Goal: Task Accomplishment & Management: Manage account settings

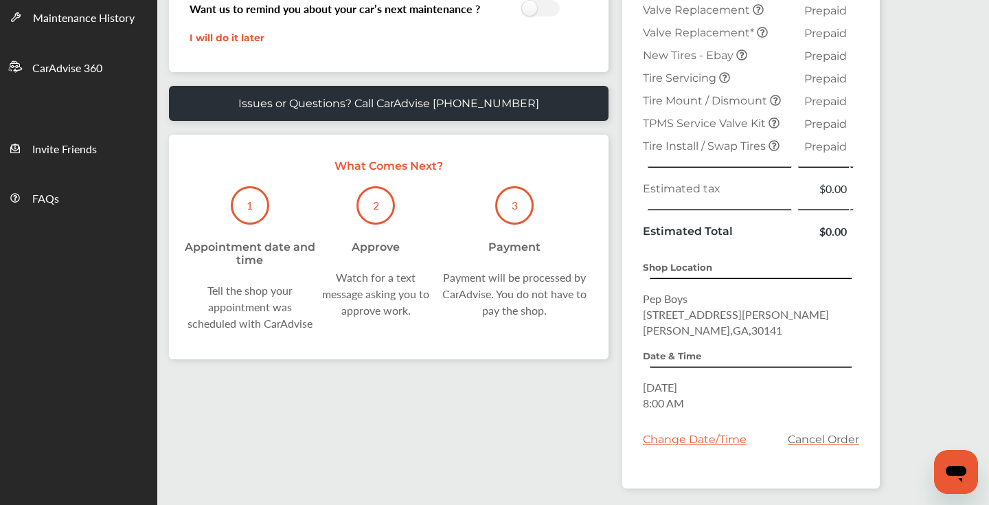
scroll to position [424, 0]
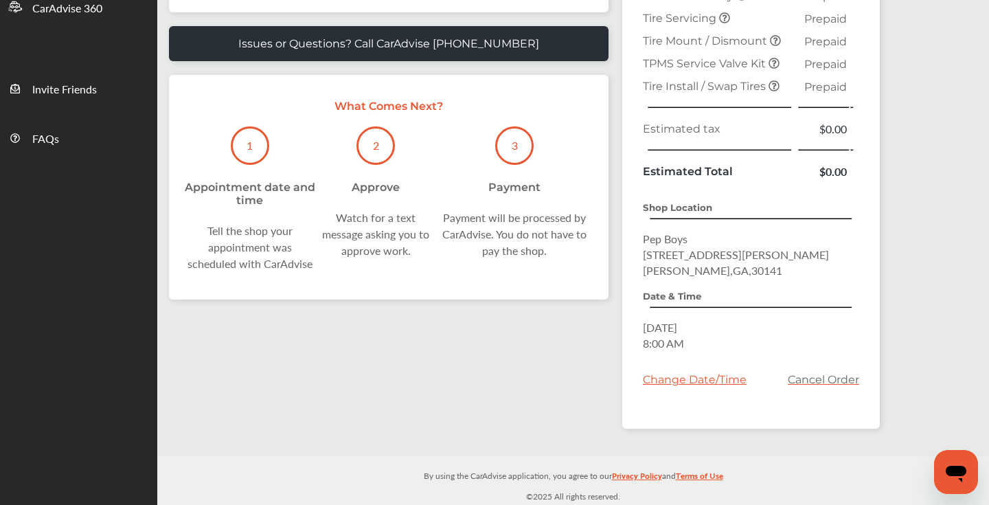
click at [704, 377] on div "Change Date/Time" at bounding box center [695, 379] width 104 height 13
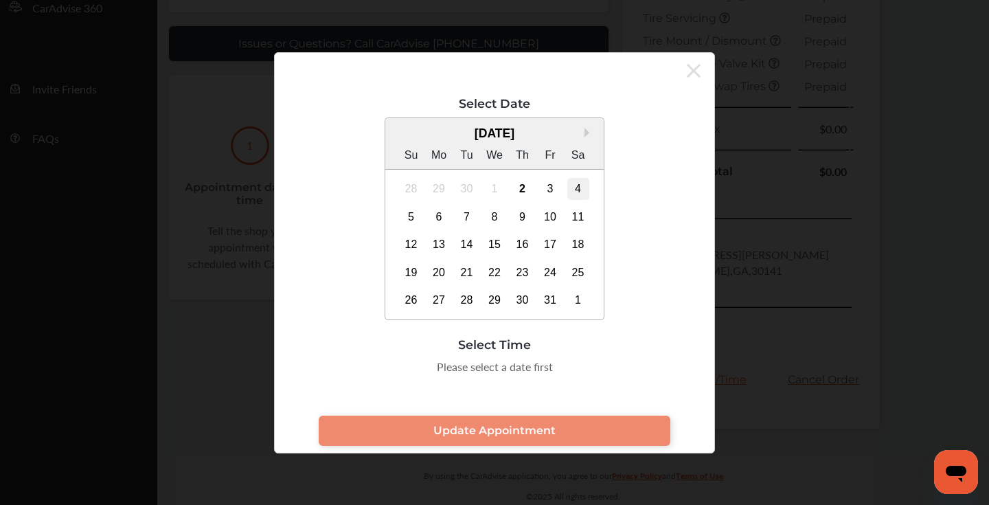
click at [582, 191] on div "4" at bounding box center [578, 189] width 22 height 22
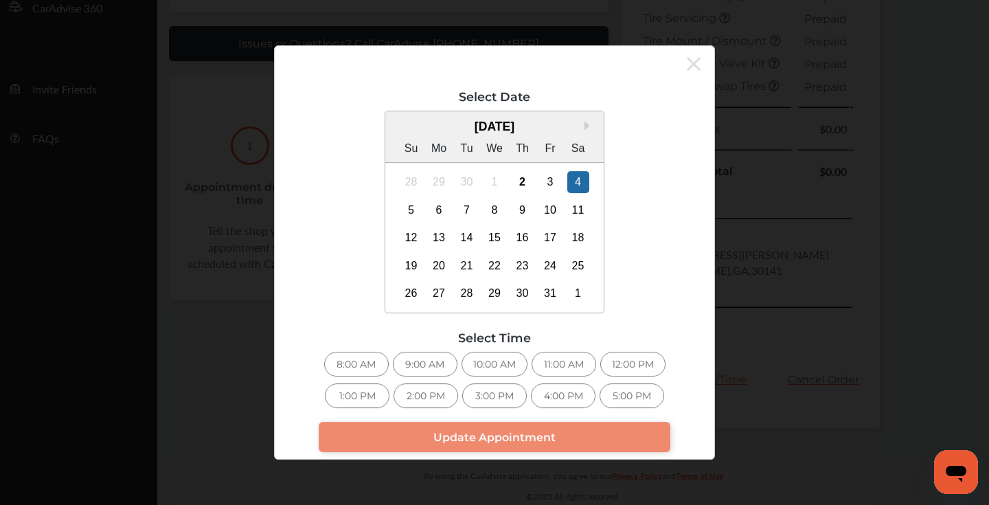
click at [567, 361] on div "11:00 AM" at bounding box center [564, 364] width 65 height 25
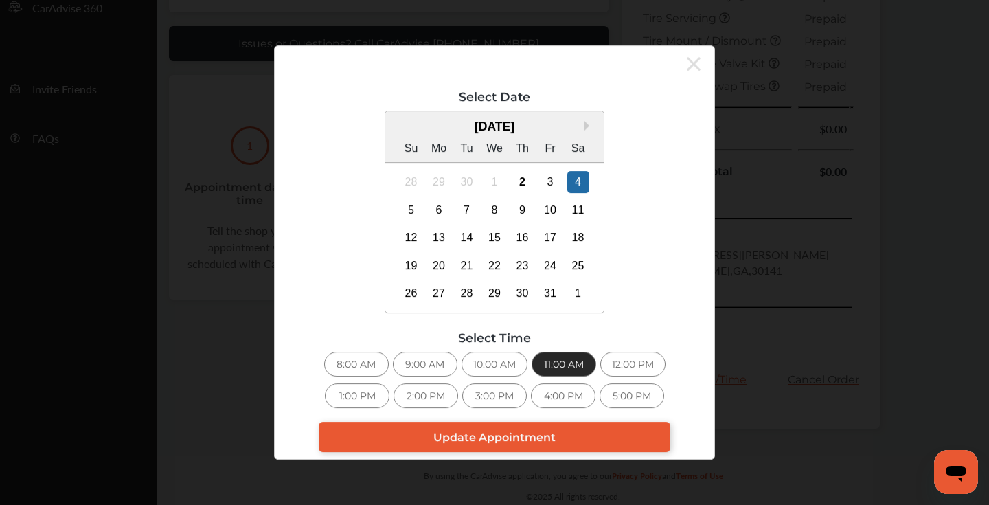
click at [621, 314] on div "Next Month [DATE] Su Mo Tu We Th Fr Sa 28 29 30 1 2 3 4 5 6 7 8 9 10 11 12 13 1…" at bounding box center [494, 214] width 398 height 207
click at [356, 363] on div "8:00 AM" at bounding box center [356, 364] width 65 height 25
click at [693, 64] on icon at bounding box center [694, 64] width 14 height 14
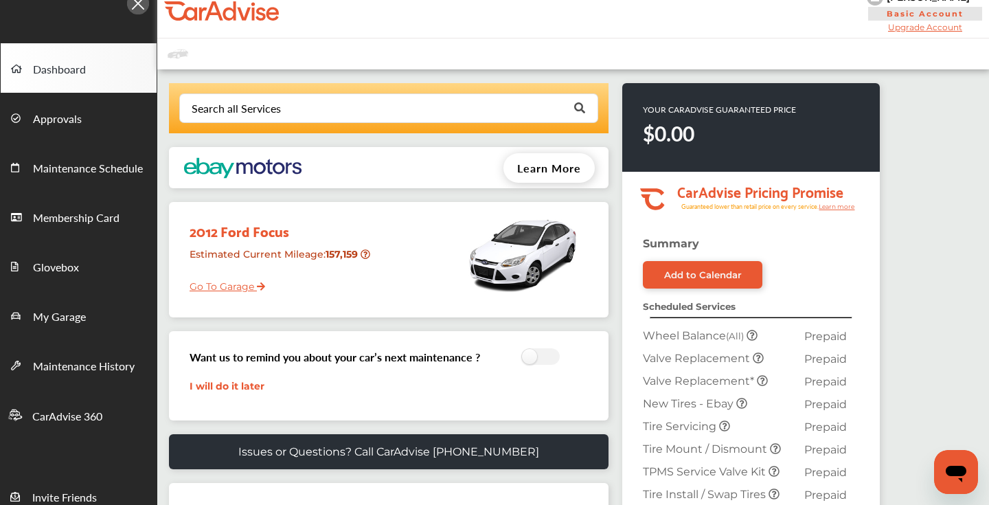
scroll to position [0, 0]
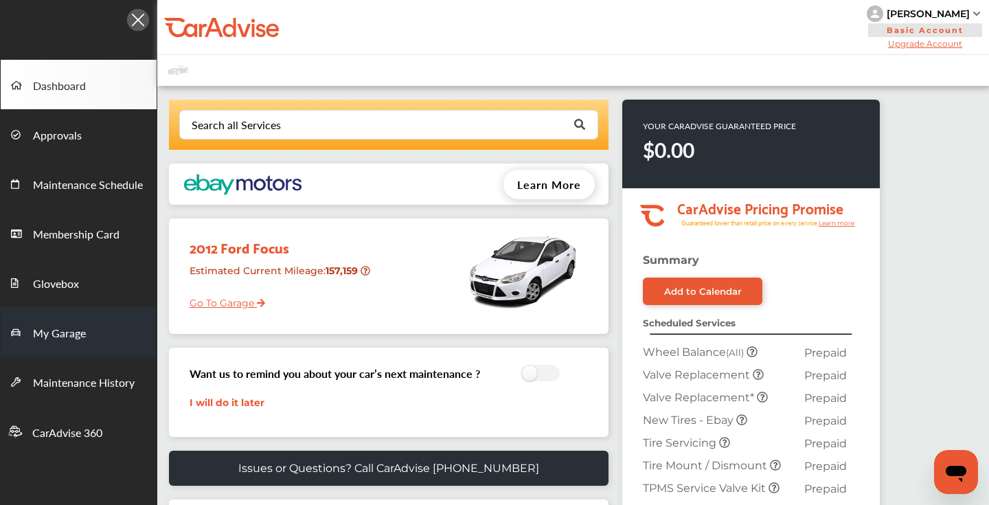
click at [75, 341] on span "My Garage" at bounding box center [59, 334] width 53 height 18
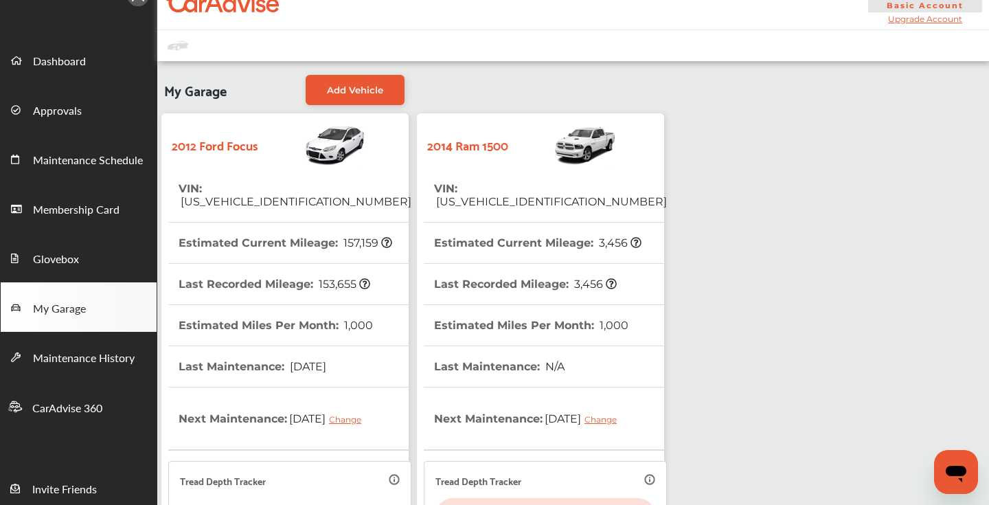
scroll to position [30, 0]
